Goal: Complete application form

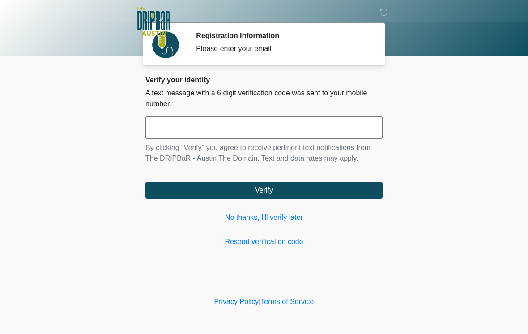
click at [286, 220] on link "No thanks, I'll verify later" at bounding box center [263, 217] width 237 height 11
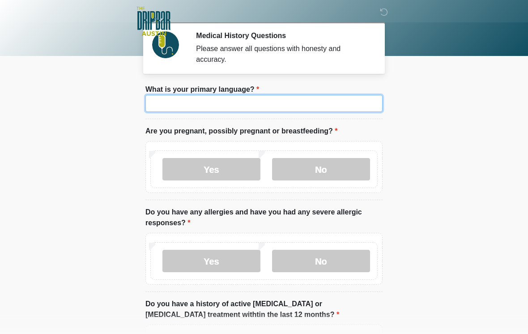
click at [286, 100] on input "What is your primary language?" at bounding box center [263, 103] width 237 height 17
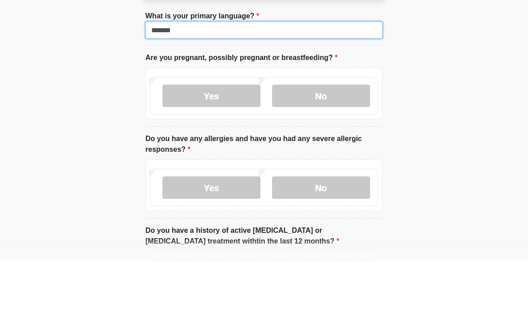
type input "*******"
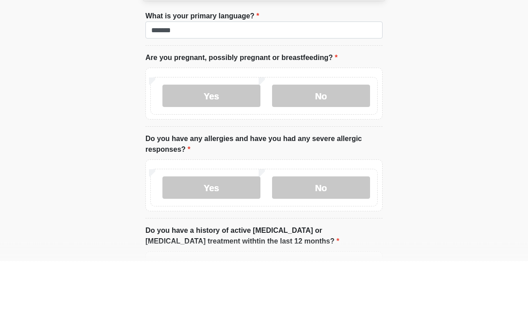
click at [332, 158] on label "No" at bounding box center [321, 169] width 98 height 22
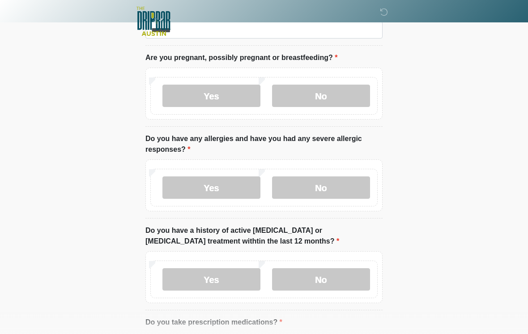
click at [332, 192] on label "No" at bounding box center [321, 187] width 98 height 22
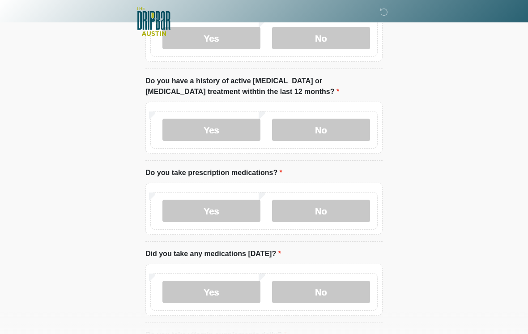
scroll to position [222, 0]
click at [333, 127] on label "No" at bounding box center [321, 130] width 98 height 22
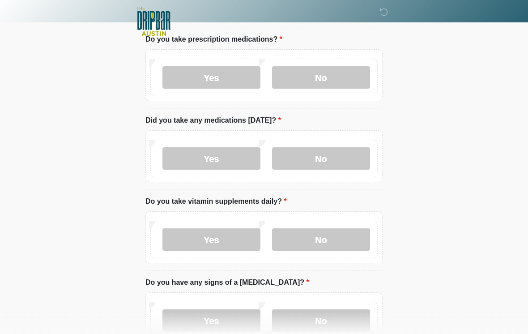
scroll to position [356, 0]
click at [316, 142] on div "Yes No" at bounding box center [263, 159] width 227 height 38
click at [342, 74] on label "No" at bounding box center [321, 78] width 98 height 22
click at [331, 154] on label "No" at bounding box center [321, 159] width 98 height 22
click at [336, 232] on label "No" at bounding box center [321, 240] width 98 height 22
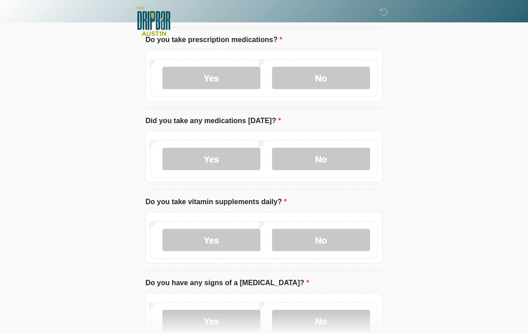
click at [340, 306] on div "Yes No" at bounding box center [263, 321] width 227 height 38
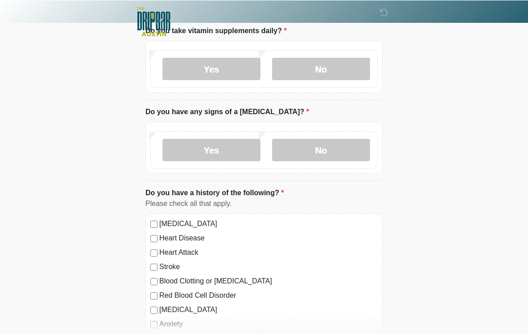
click at [338, 148] on label "No" at bounding box center [321, 149] width 98 height 22
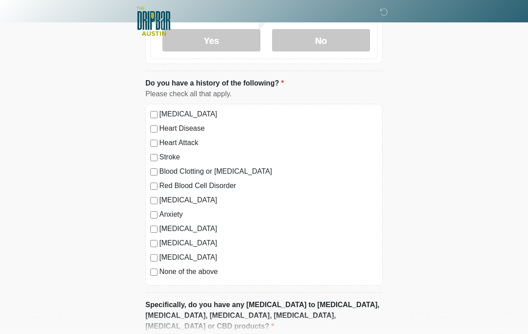
scroll to position [743, 0]
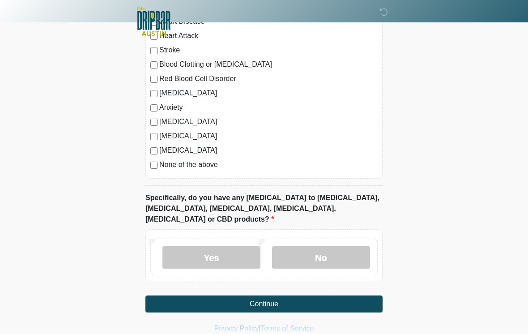
click at [327, 246] on label "No" at bounding box center [321, 257] width 98 height 22
click at [325, 295] on button "Continue" at bounding box center [263, 303] width 237 height 17
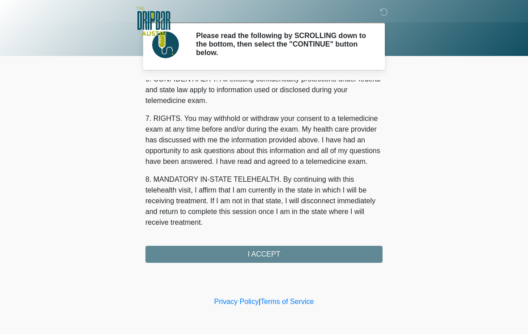
scroll to position [375, 0]
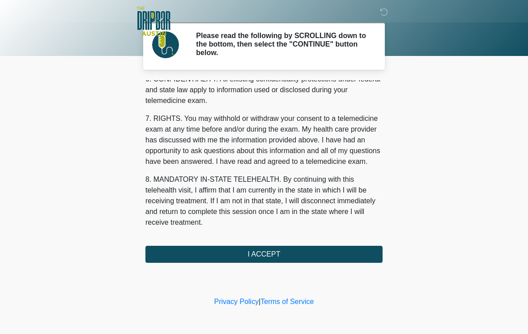
click at [304, 254] on button "I ACCEPT" at bounding box center [263, 254] width 237 height 17
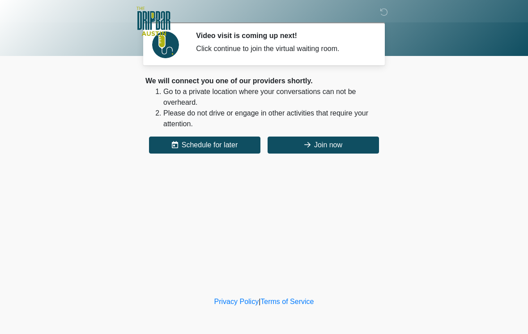
click at [343, 140] on button "Join now" at bounding box center [323, 144] width 111 height 17
